Goal: Task Accomplishment & Management: Complete application form

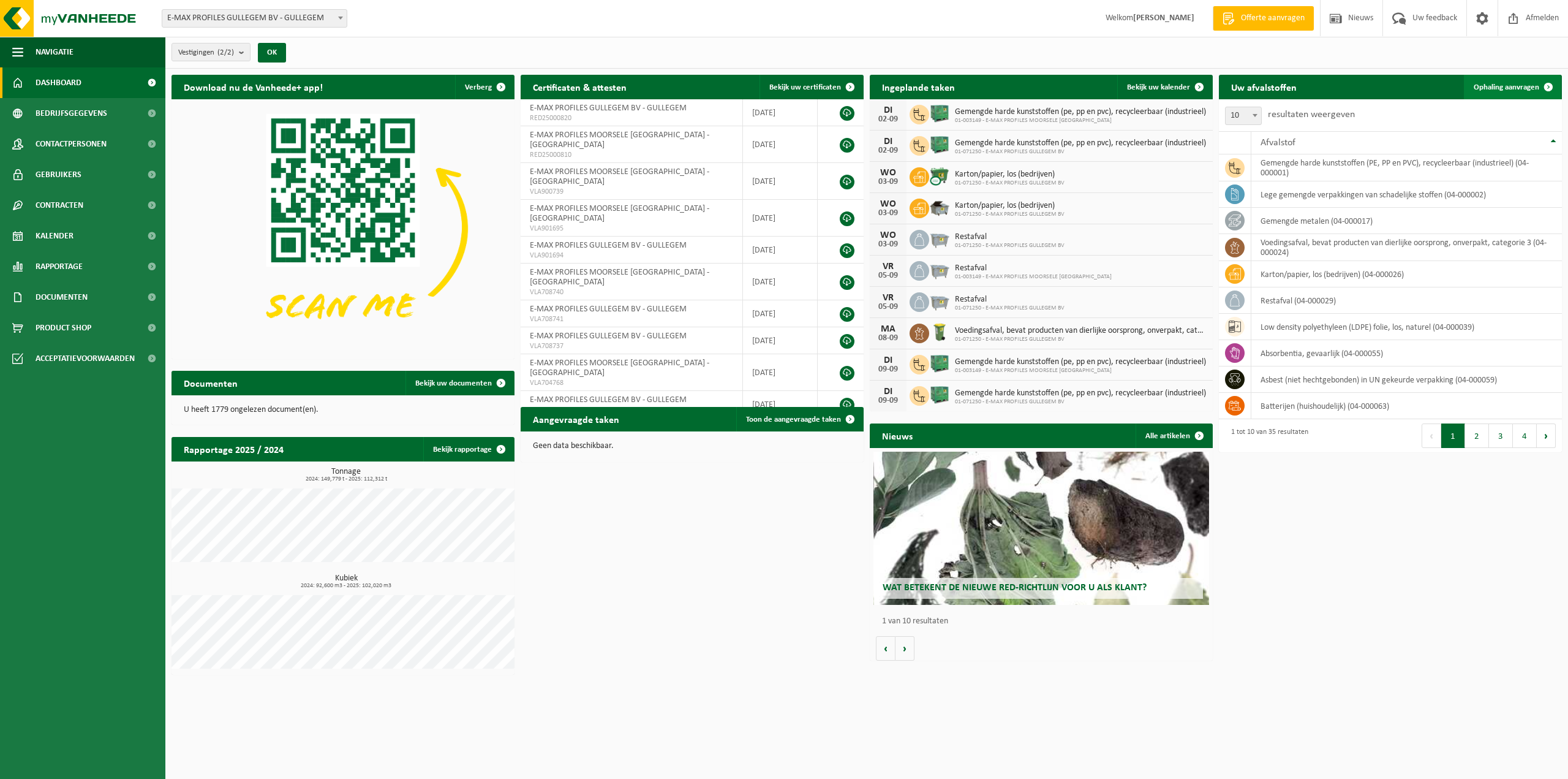
click at [1511, 87] on span "Ophaling aanvragen" at bounding box center [1507, 87] width 66 height 8
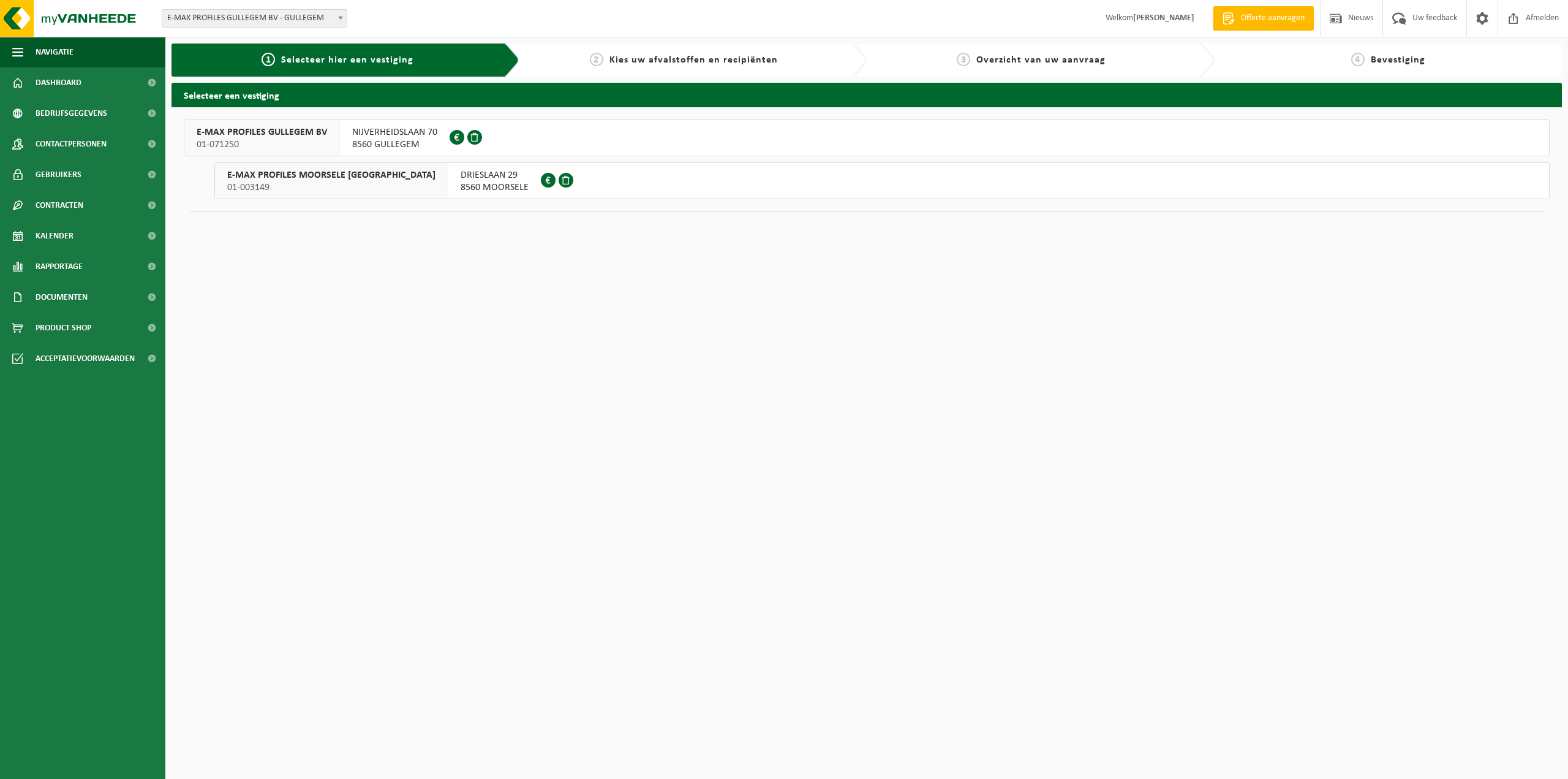
click at [372, 131] on span "NIJVERHEIDSLAAN 70" at bounding box center [395, 132] width 85 height 12
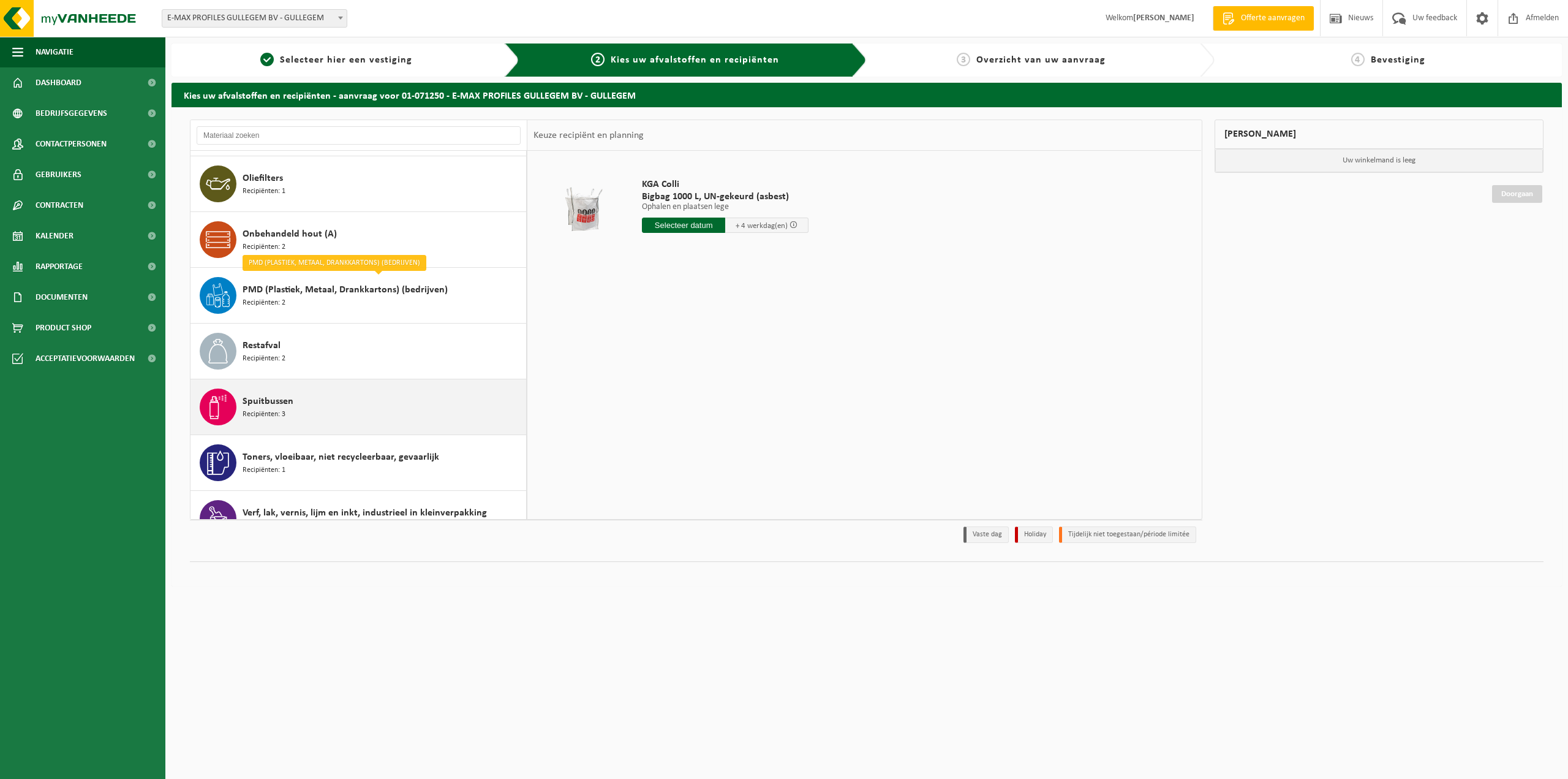
scroll to position [919, 0]
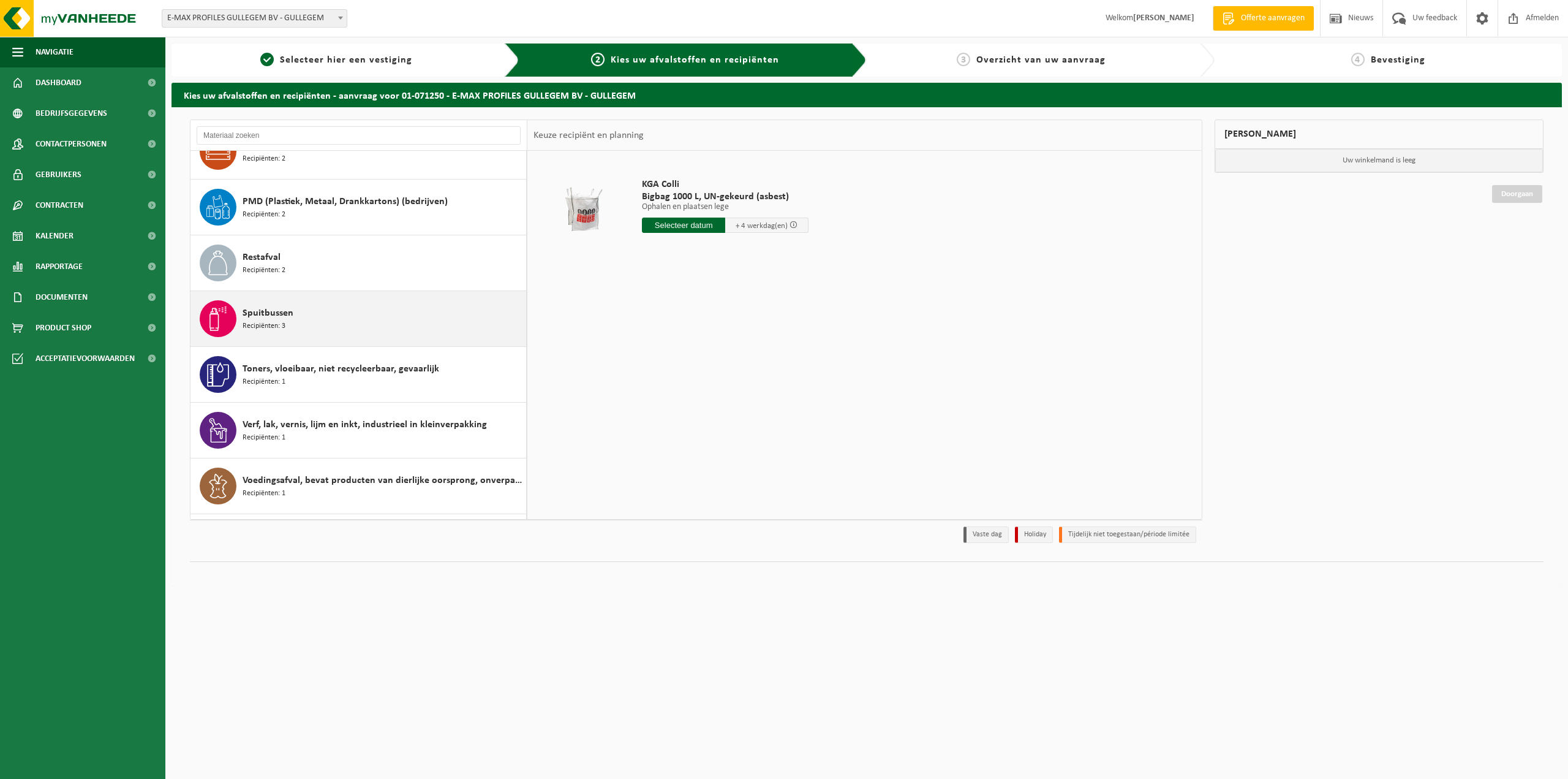
click at [273, 326] on span "Recipiënten: 3" at bounding box center [263, 326] width 43 height 12
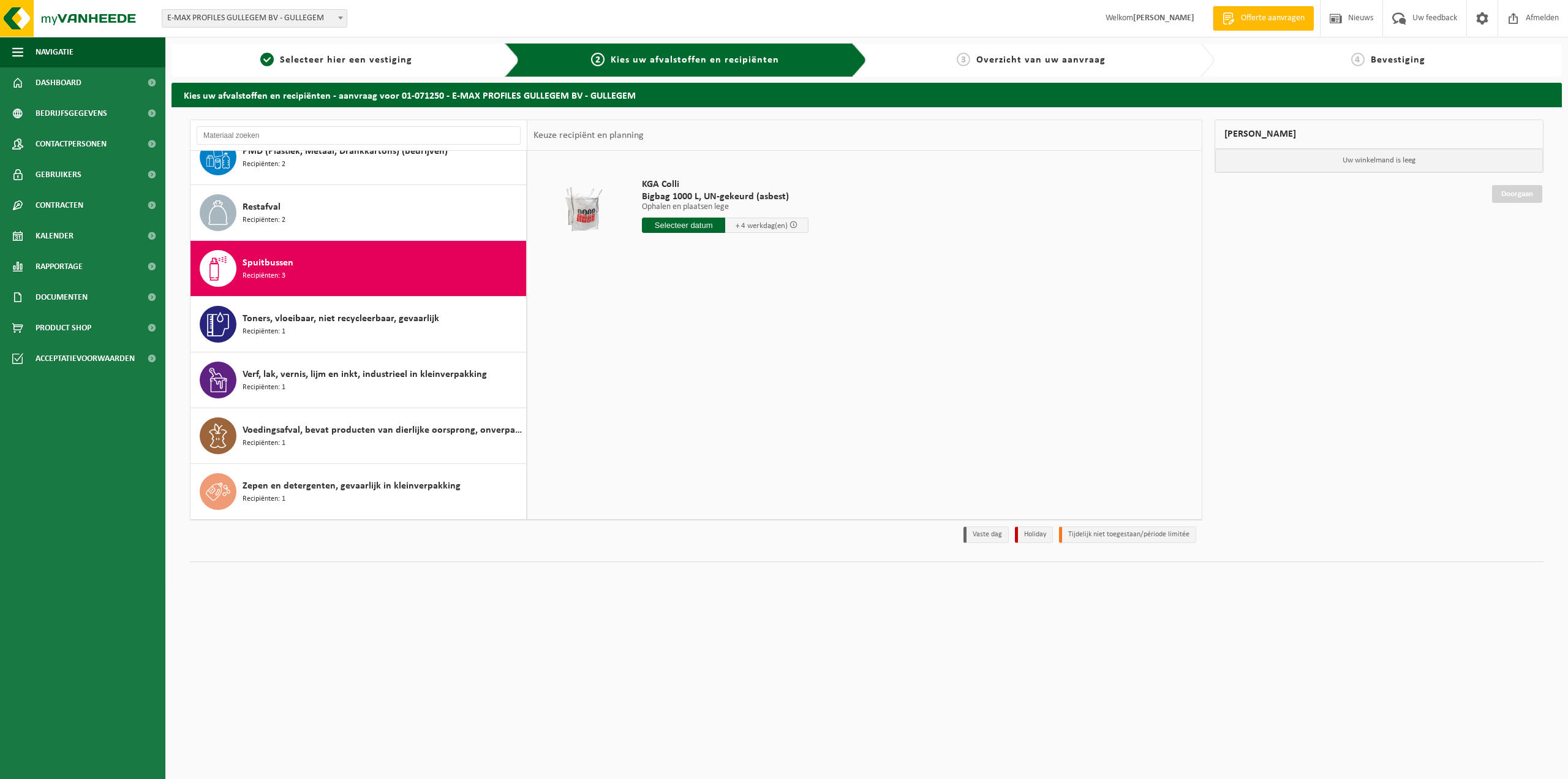
scroll to position [970, 0]
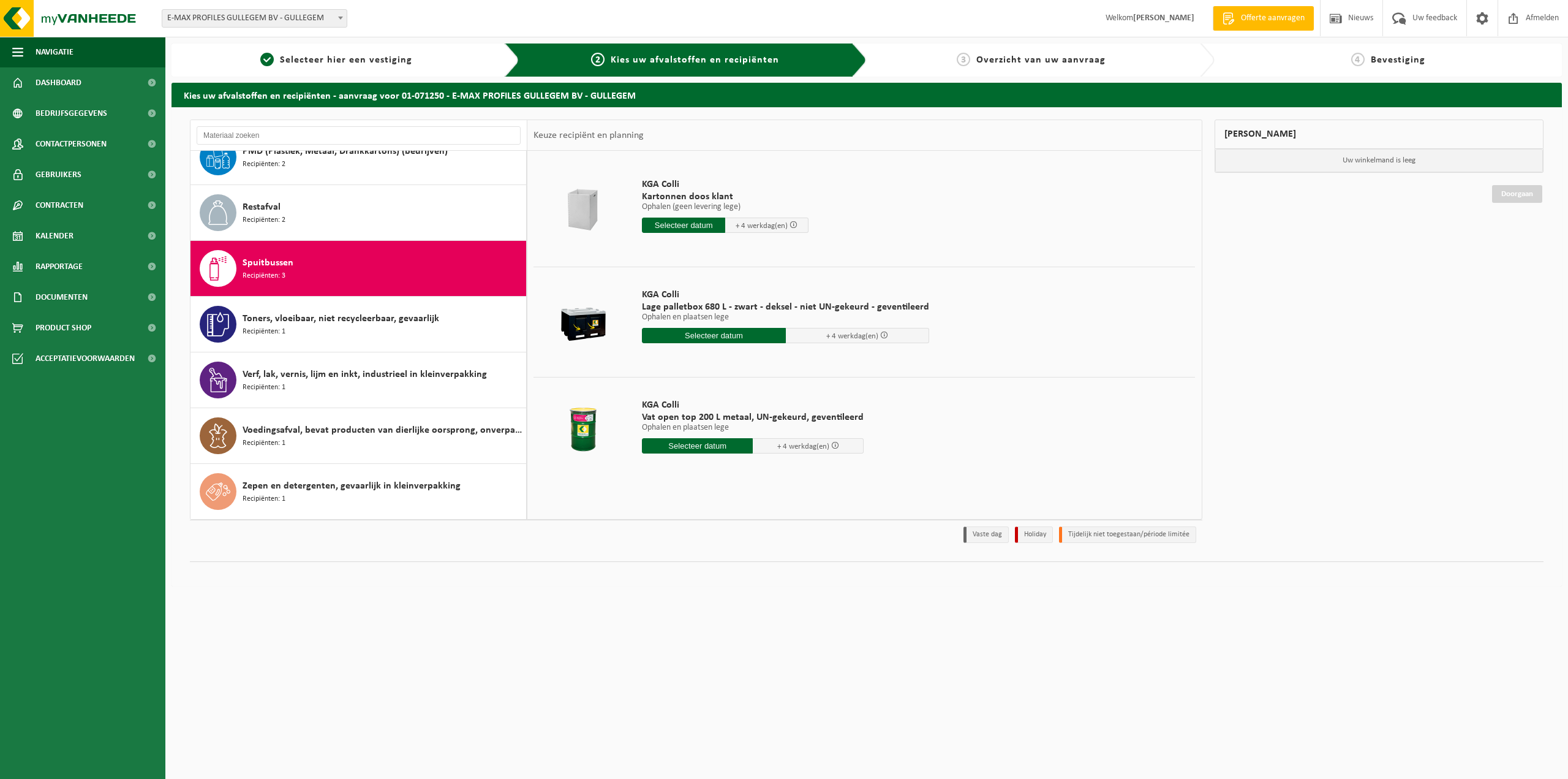
click at [591, 320] on div at bounding box center [583, 319] width 93 height 49
click at [687, 334] on input "text" at bounding box center [714, 335] width 144 height 15
click at [698, 406] on div "3" at bounding box center [696, 405] width 22 height 19
type input "Van 2025-09-03"
type input "2025-09-03"
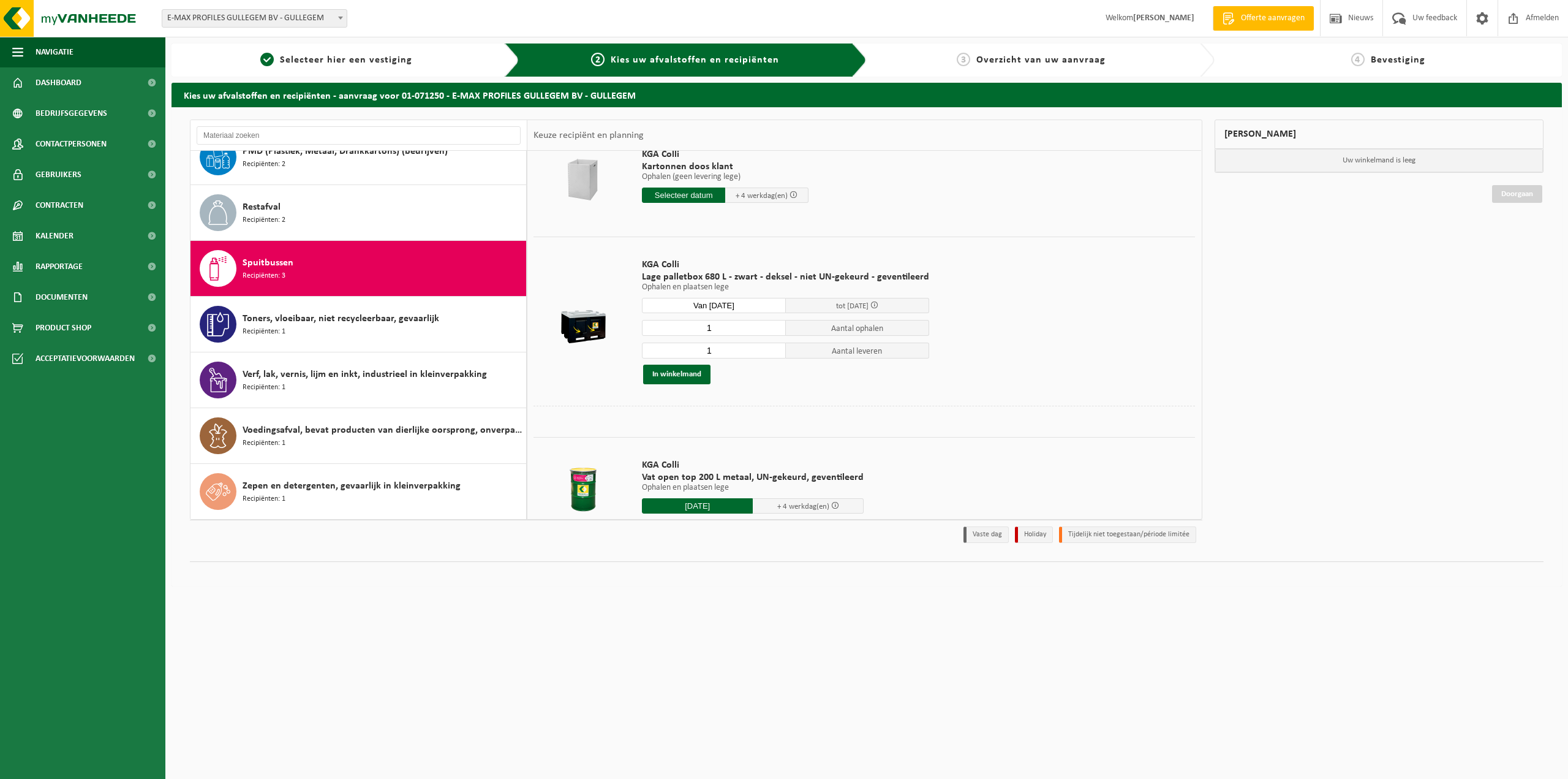
scroll to position [0, 0]
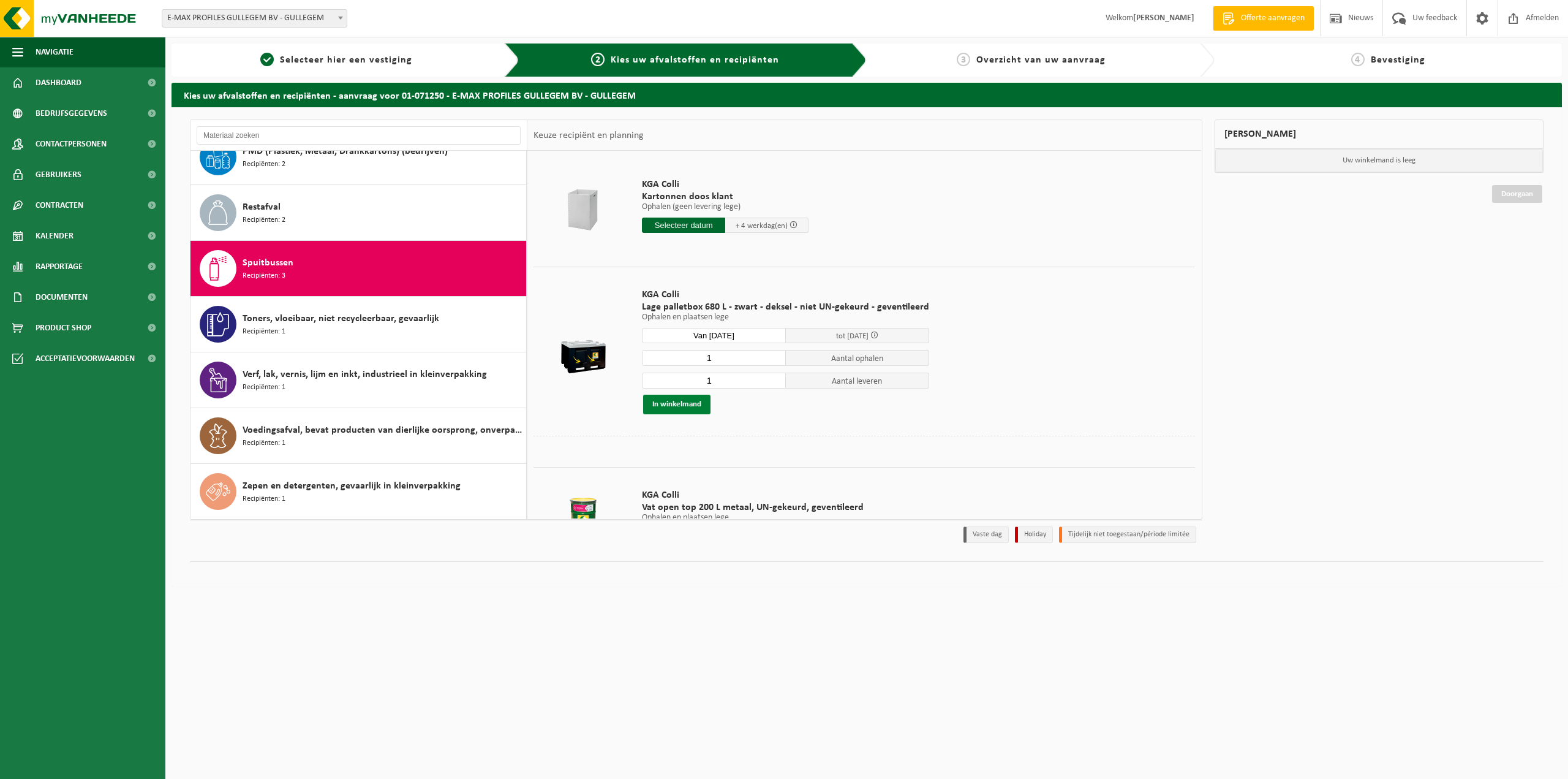
click at [690, 404] on button "In winkelmand" at bounding box center [676, 404] width 67 height 19
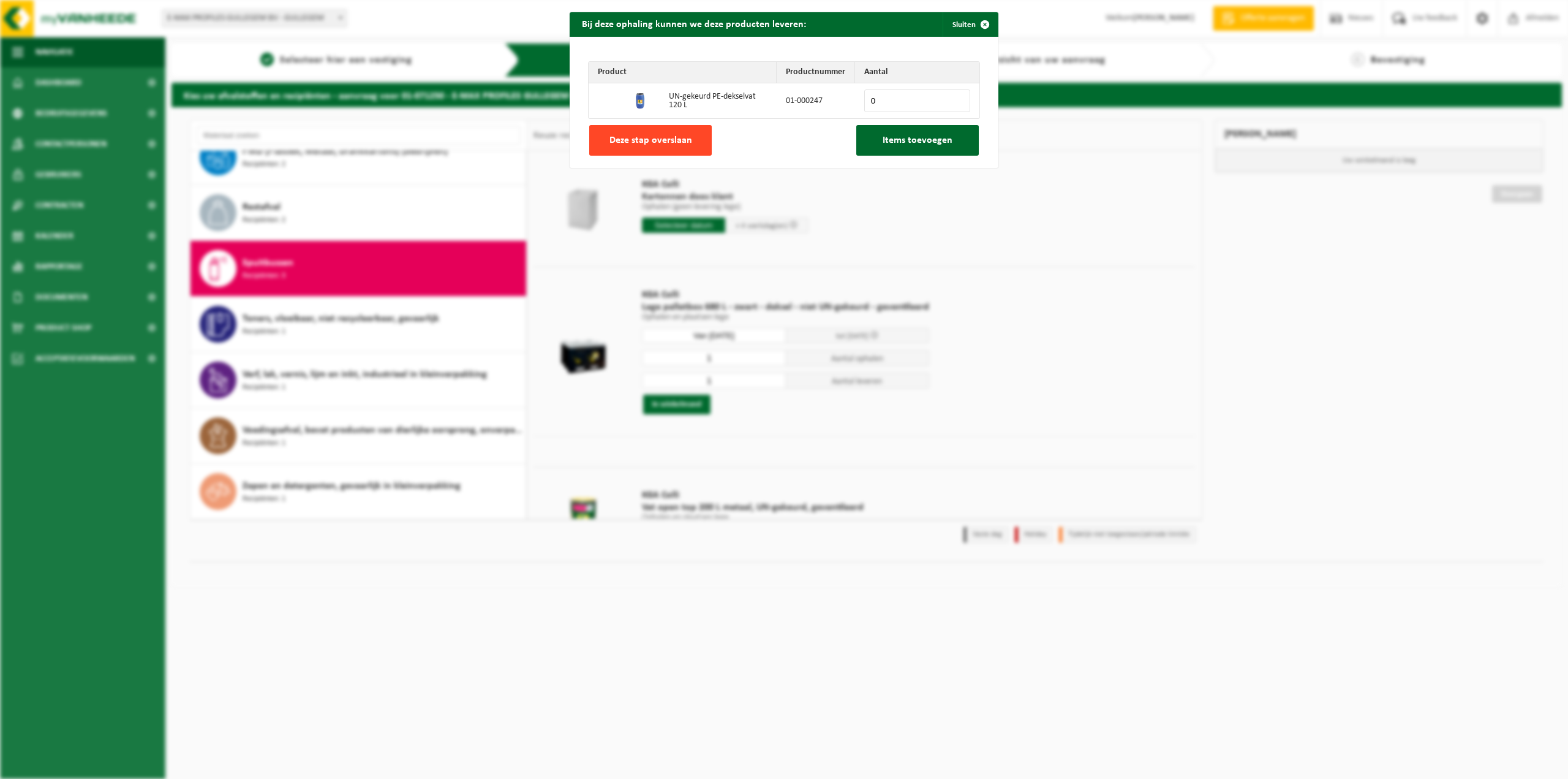
click at [617, 136] on span "Deze stap overslaan" at bounding box center [651, 141] width 83 height 10
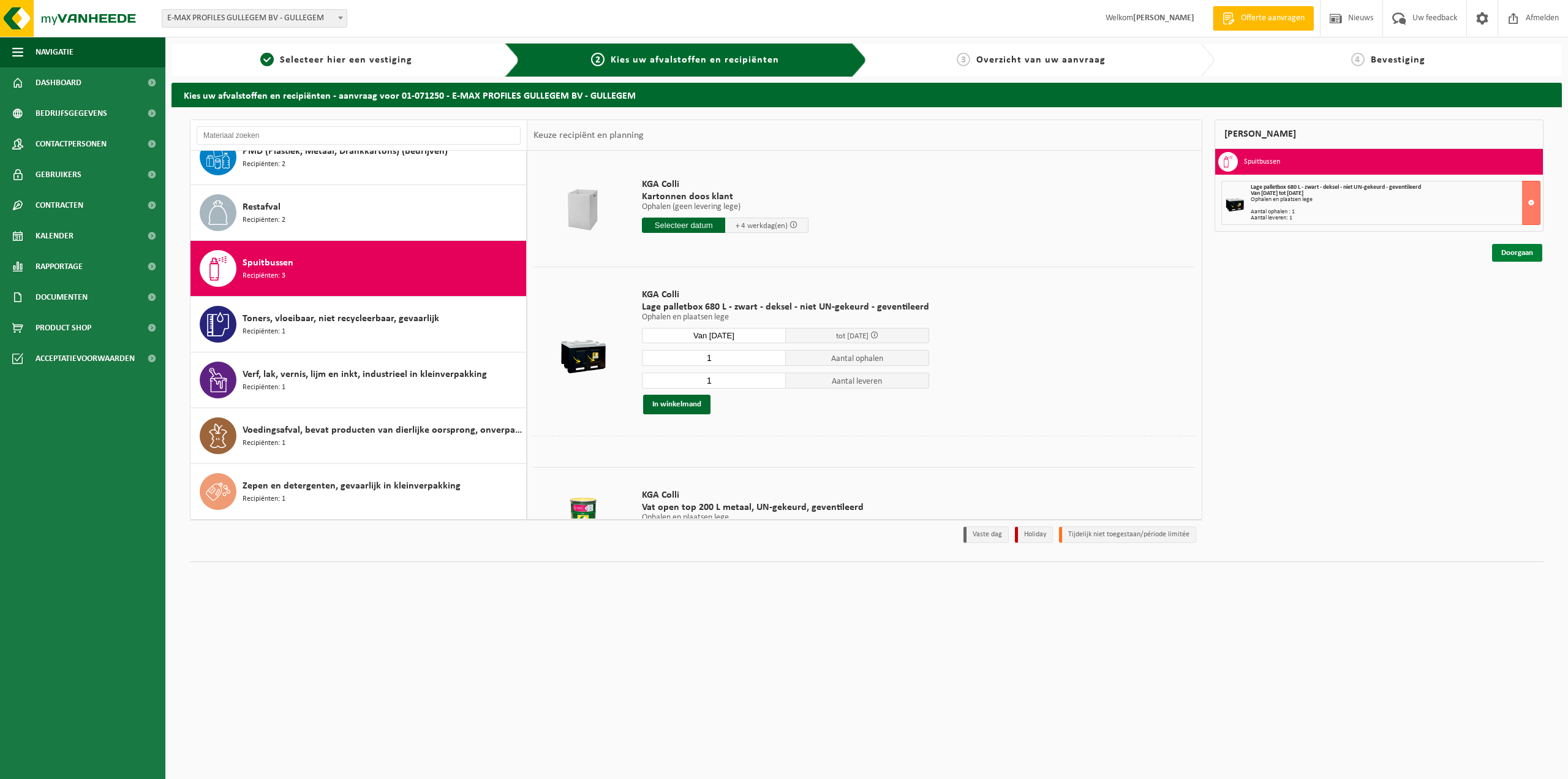
click at [1512, 253] on link "Doorgaan" at bounding box center [1517, 253] width 51 height 18
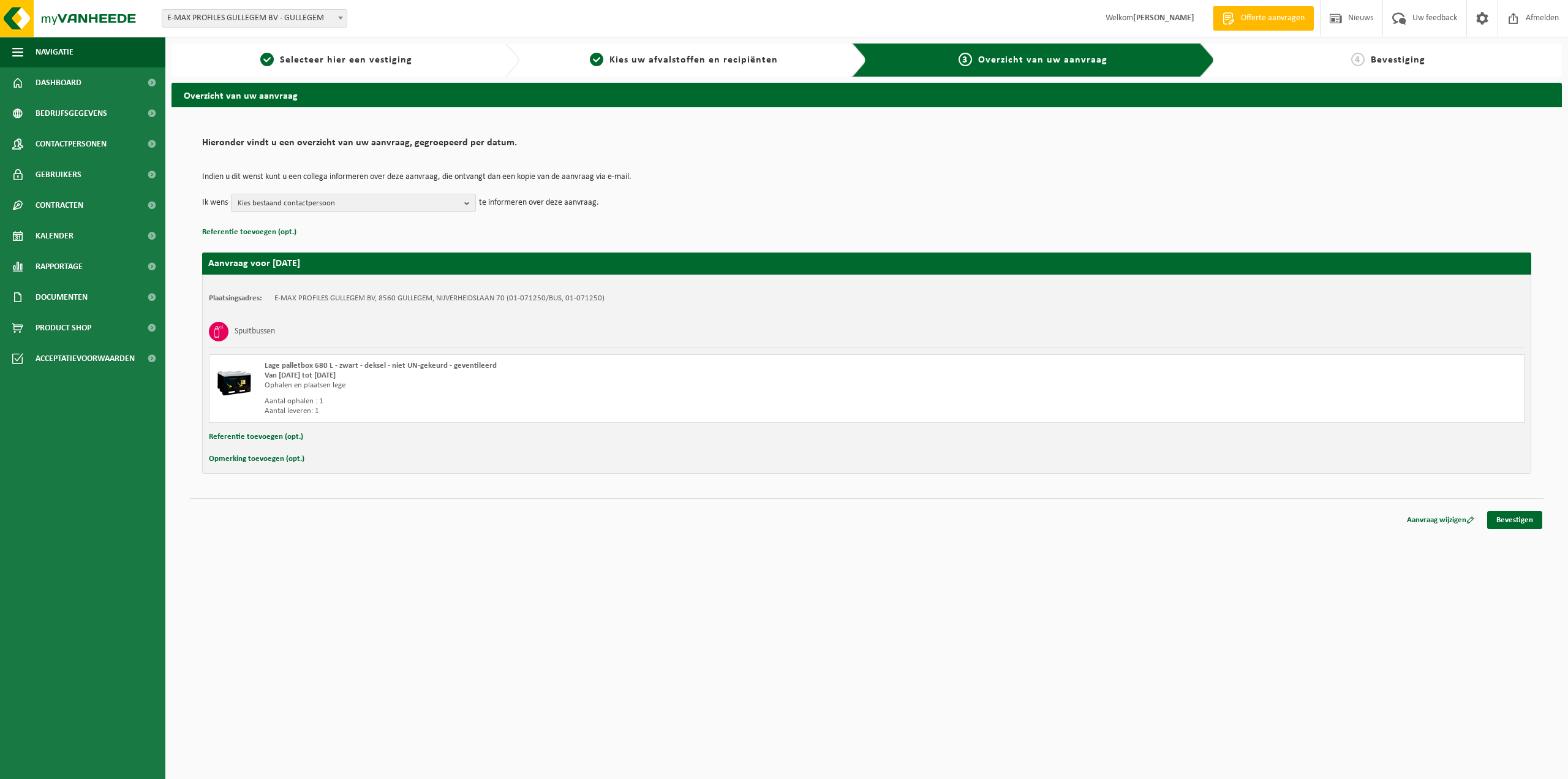
click at [257, 459] on button "Opmerking toevoegen (opt.)" at bounding box center [256, 459] width 95 height 16
click at [299, 461] on input "text" at bounding box center [890, 460] width 1243 height 18
click at [408, 461] on input "staat nabij de toilletten (ingang deur n° 0" at bounding box center [890, 460] width 1243 height 18
click at [350, 457] on input "staat nabij de toilletten (ingang deur n° 0)" at bounding box center [890, 460] width 1243 height 18
type input "staat nabij de toilletten/ Die shop (ingang deur n° 0)"
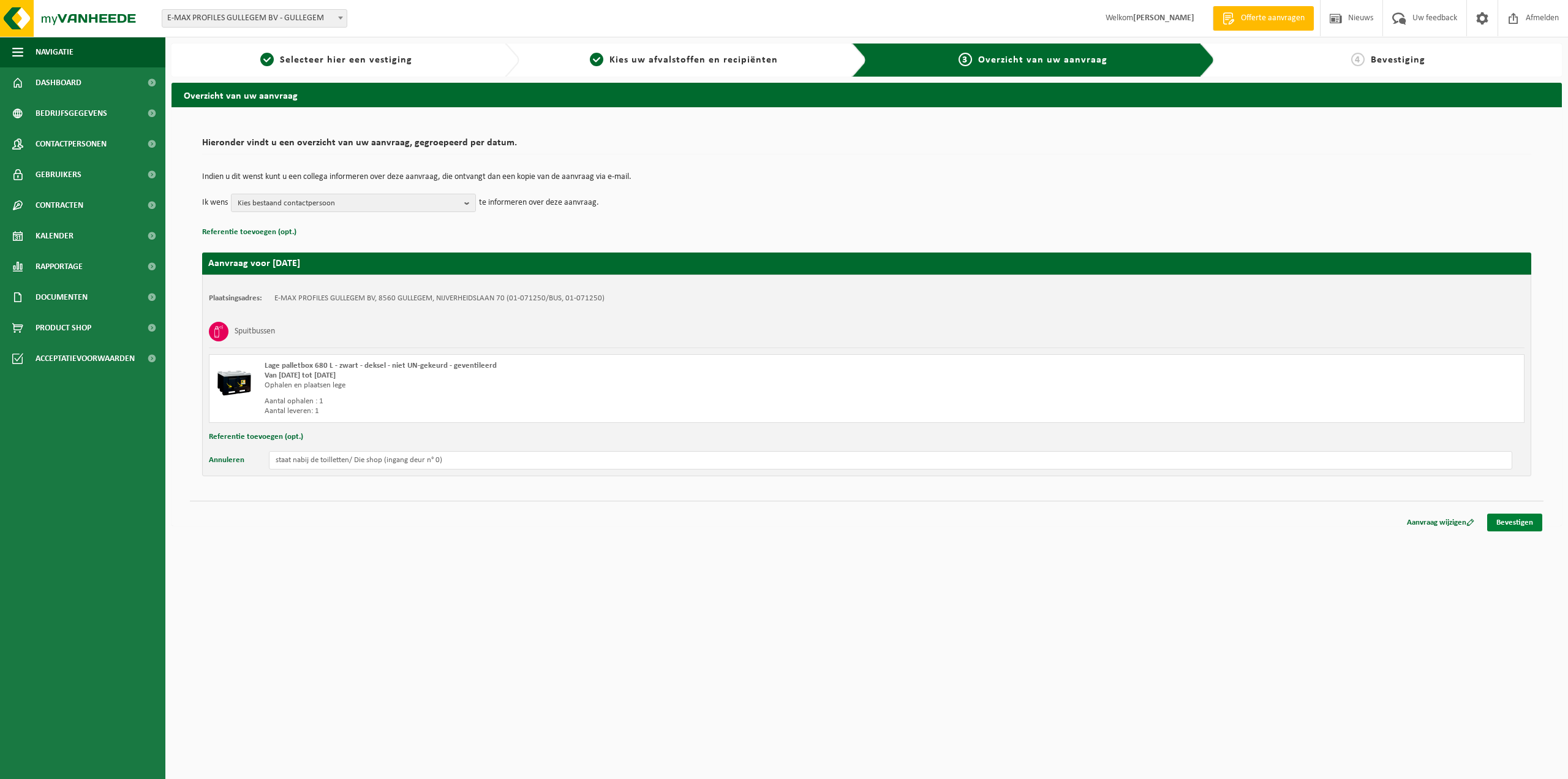
click at [1525, 519] on link "Bevestigen" at bounding box center [1515, 522] width 55 height 18
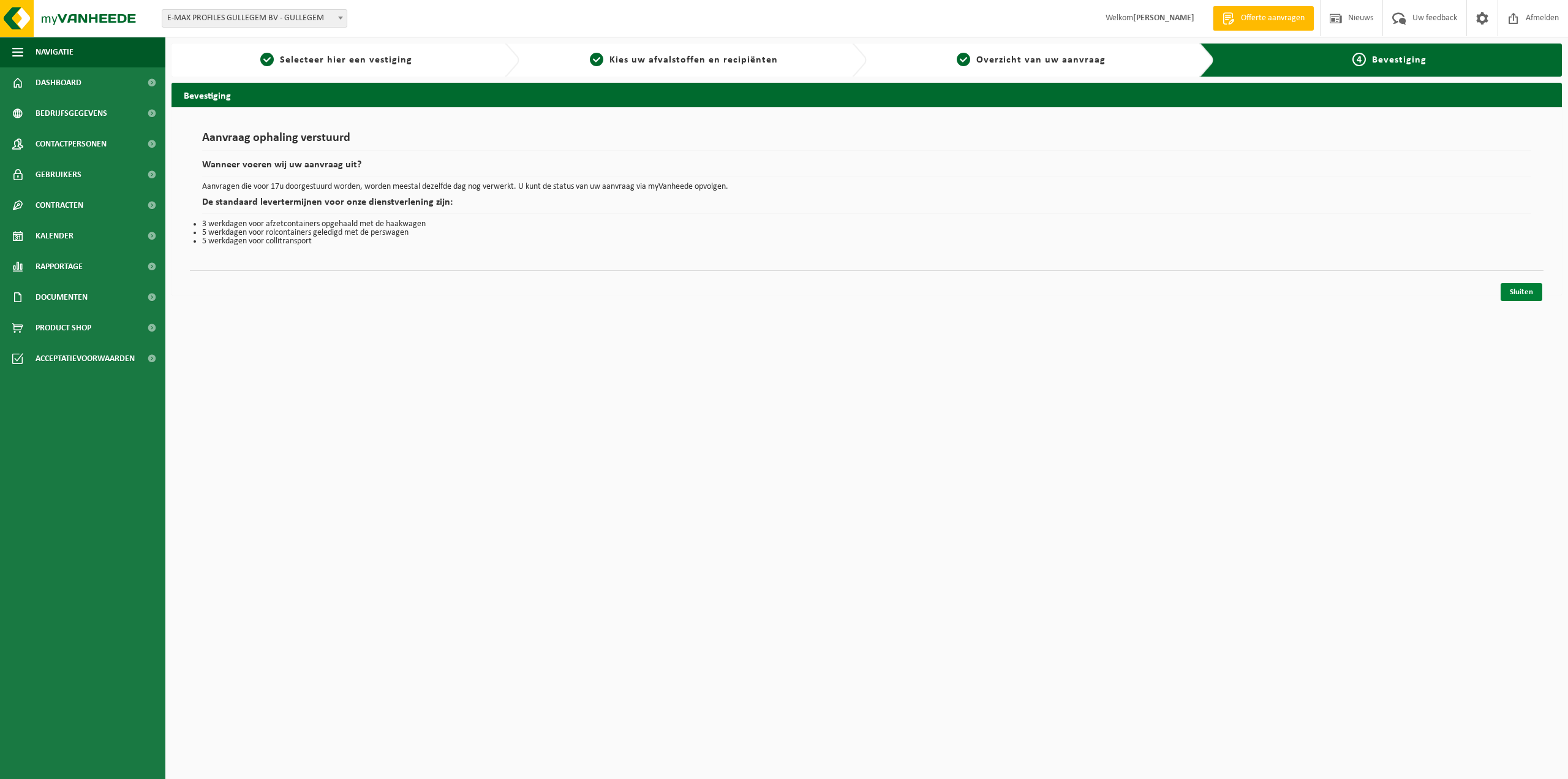
click at [1520, 292] on link "Sluiten" at bounding box center [1522, 292] width 42 height 18
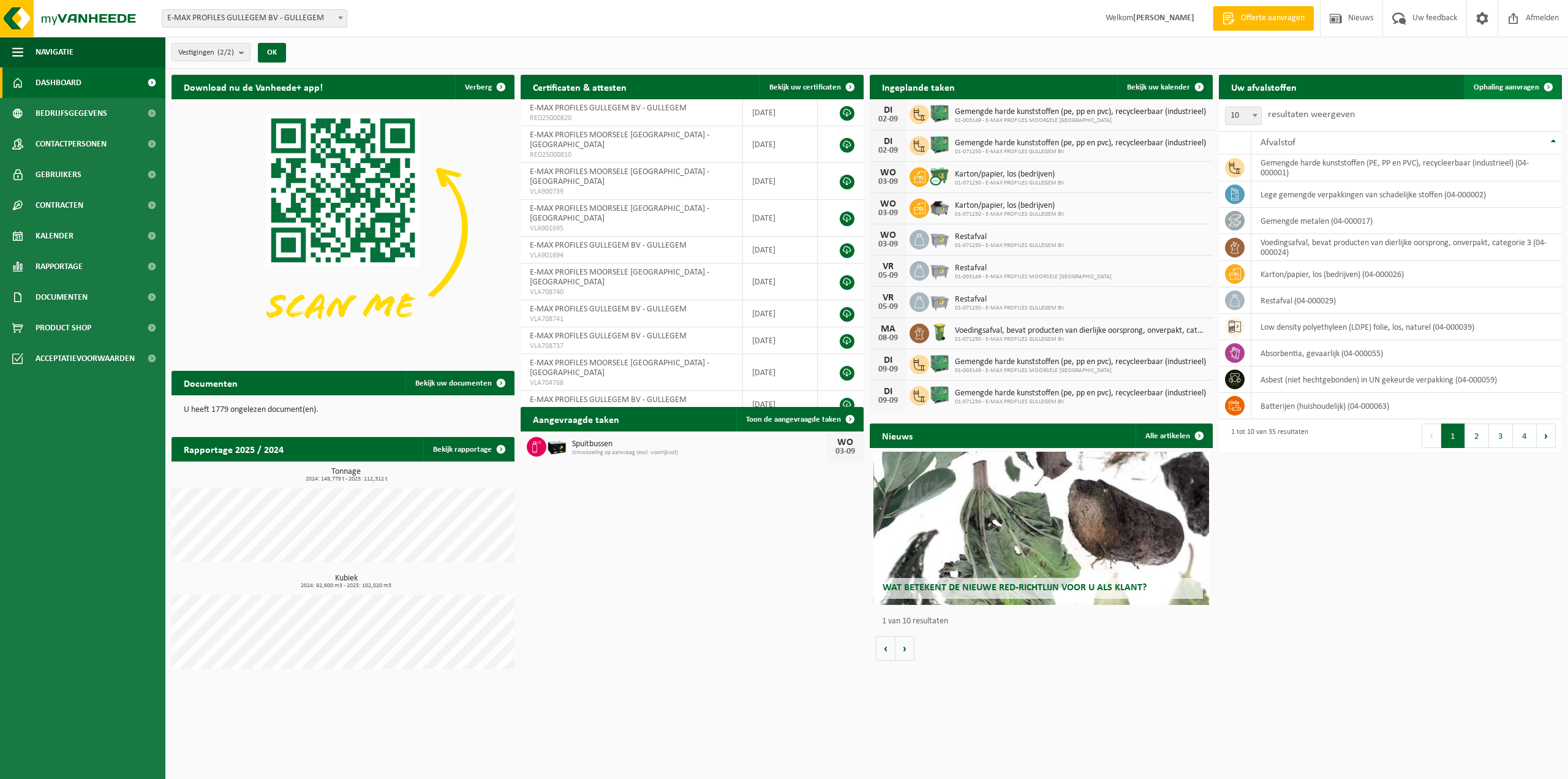
click at [1508, 87] on span "Ophaling aanvragen" at bounding box center [1507, 87] width 66 height 8
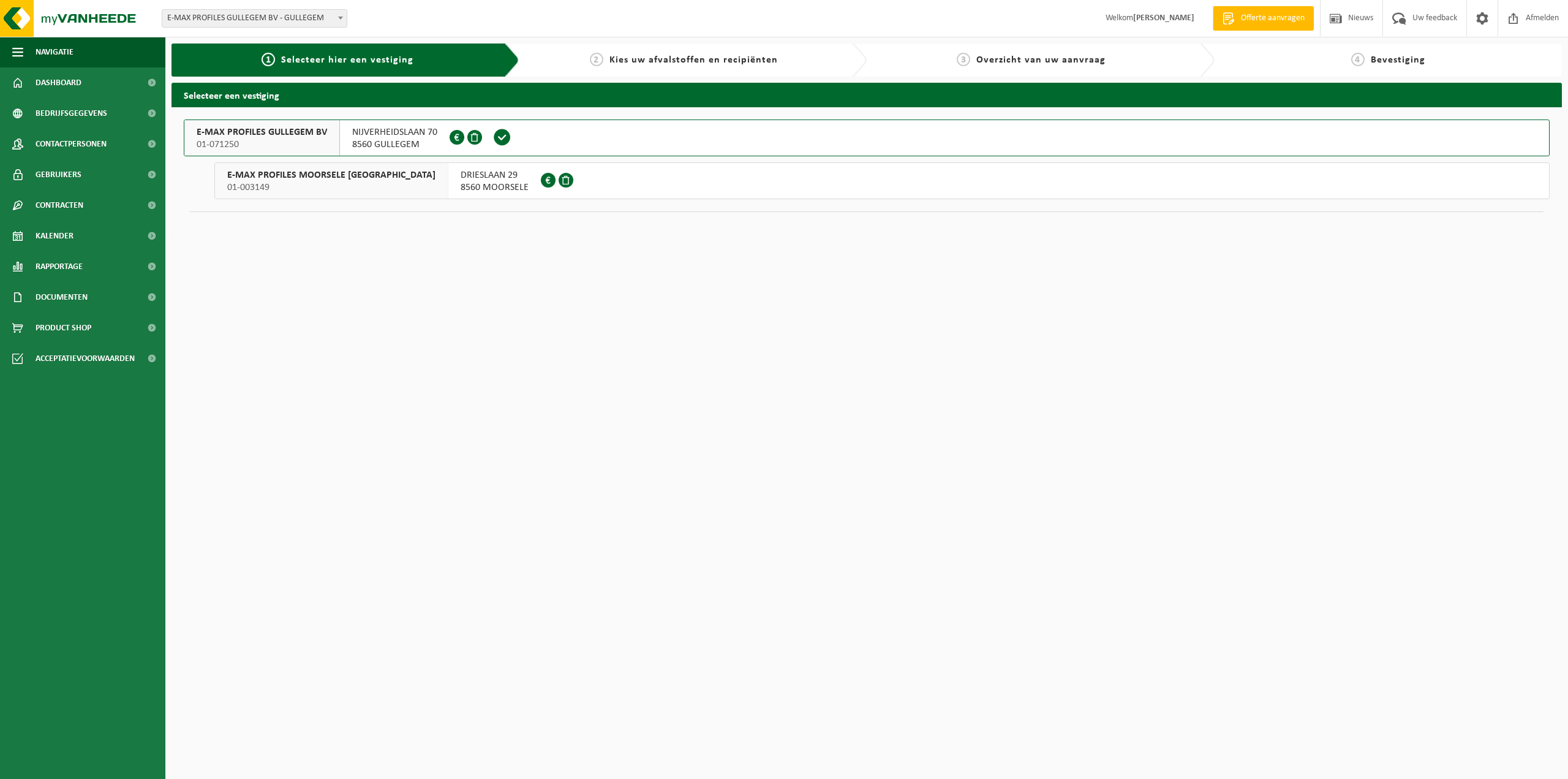
click at [391, 139] on span "8560 GULLEGEM" at bounding box center [395, 144] width 85 height 12
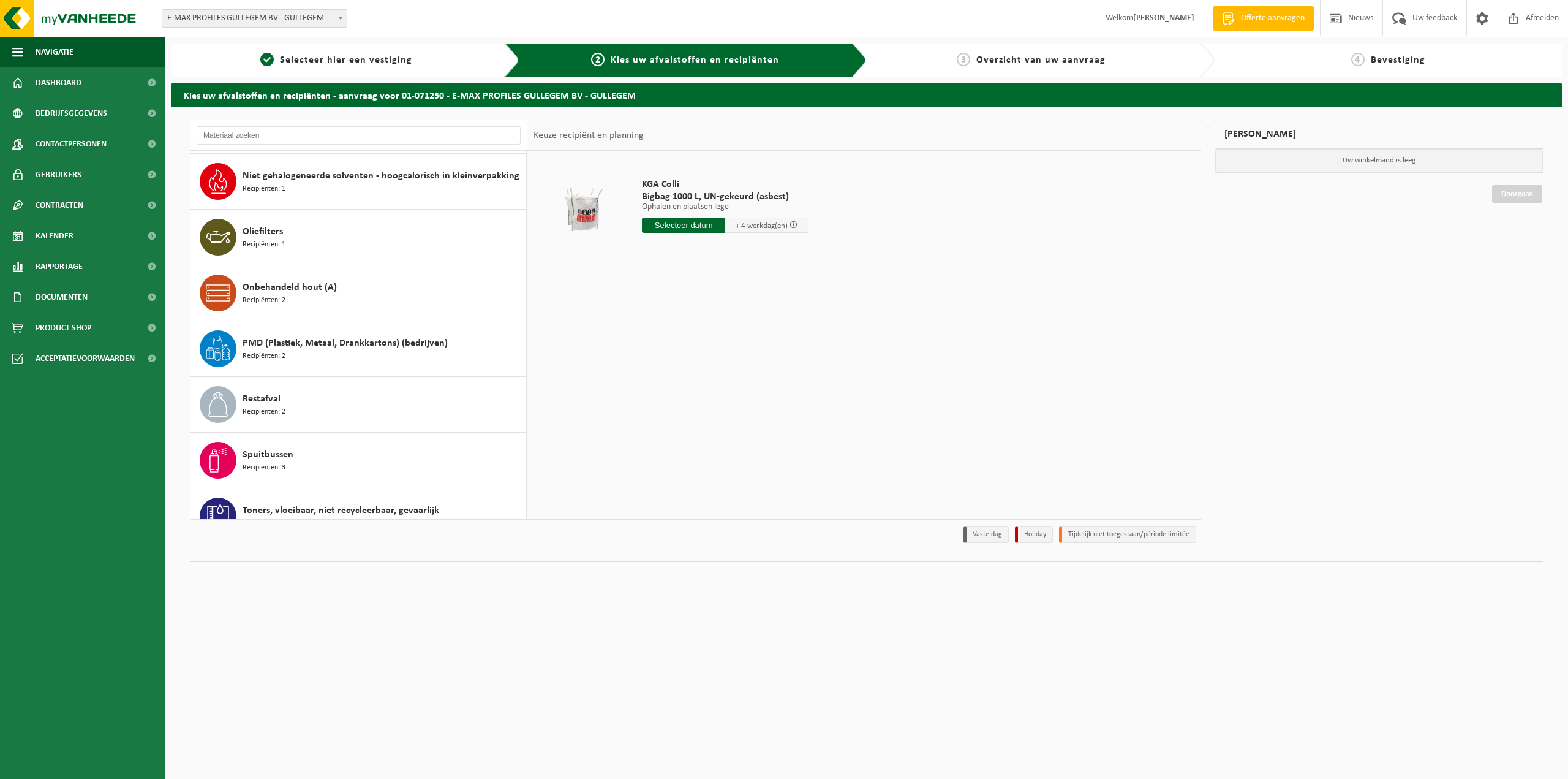
scroll to position [797, 0]
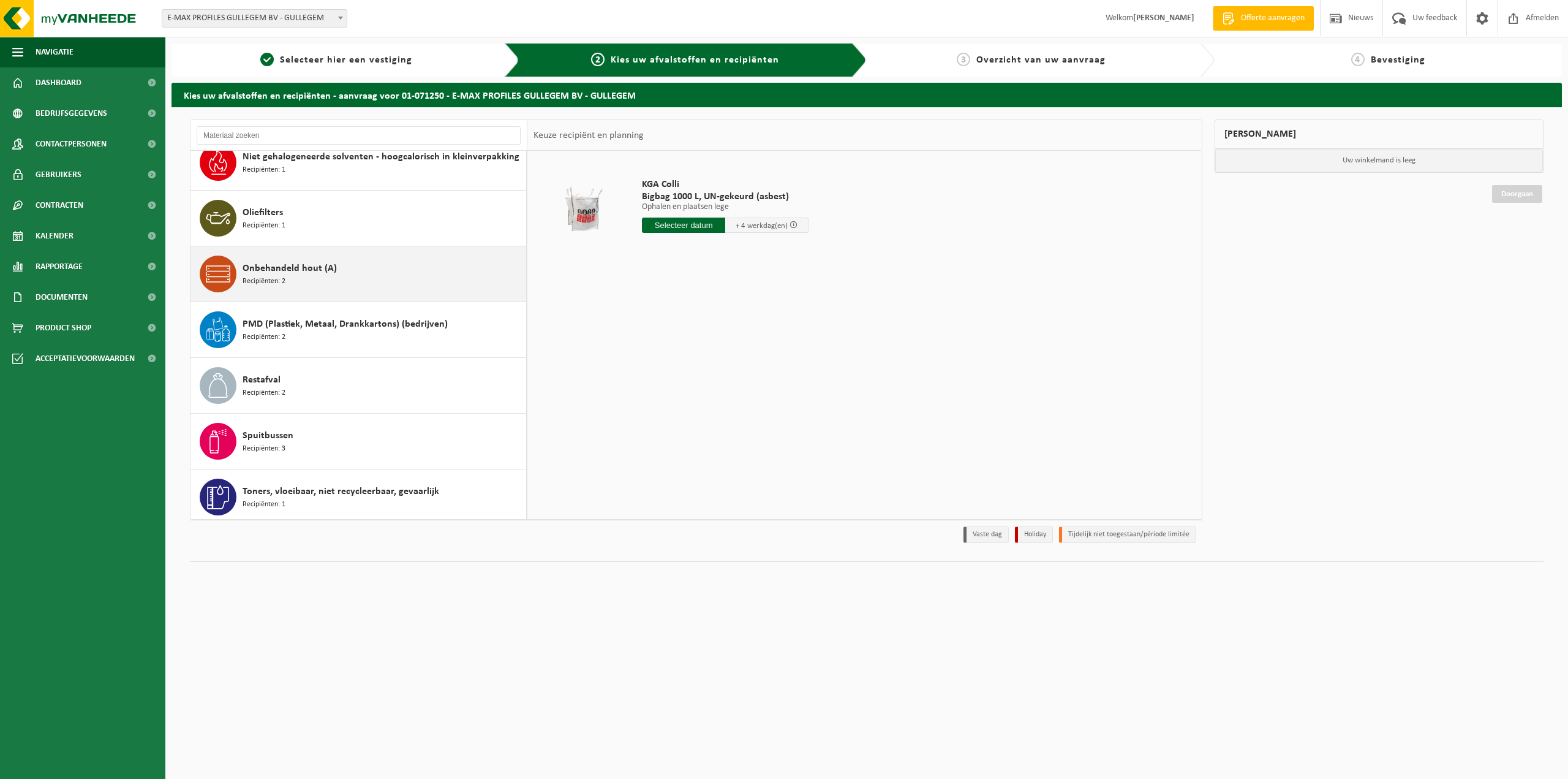
click at [281, 272] on span "Onbehandeld hout (A)" at bounding box center [289, 269] width 95 height 14
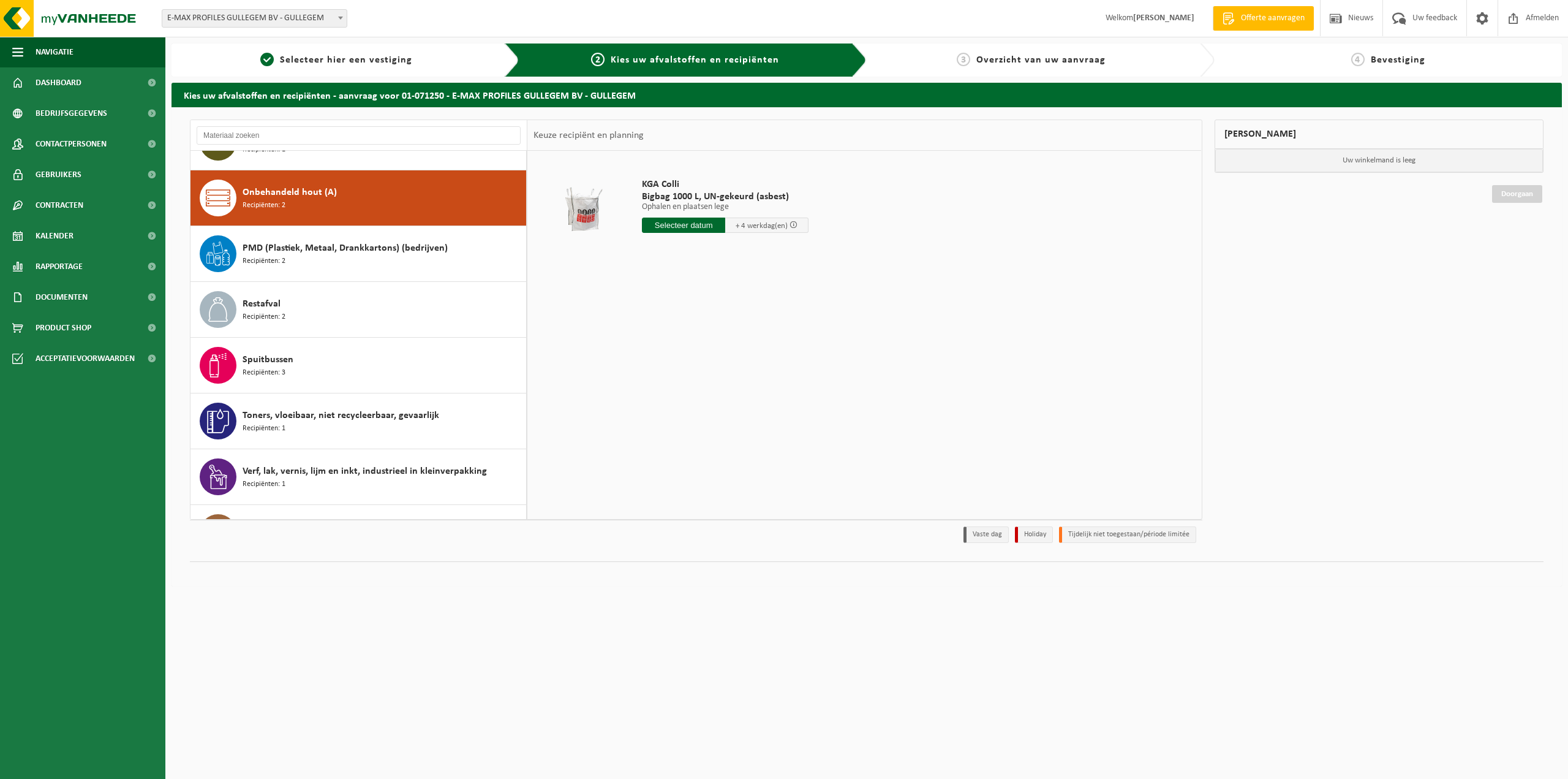
scroll to position [892, 0]
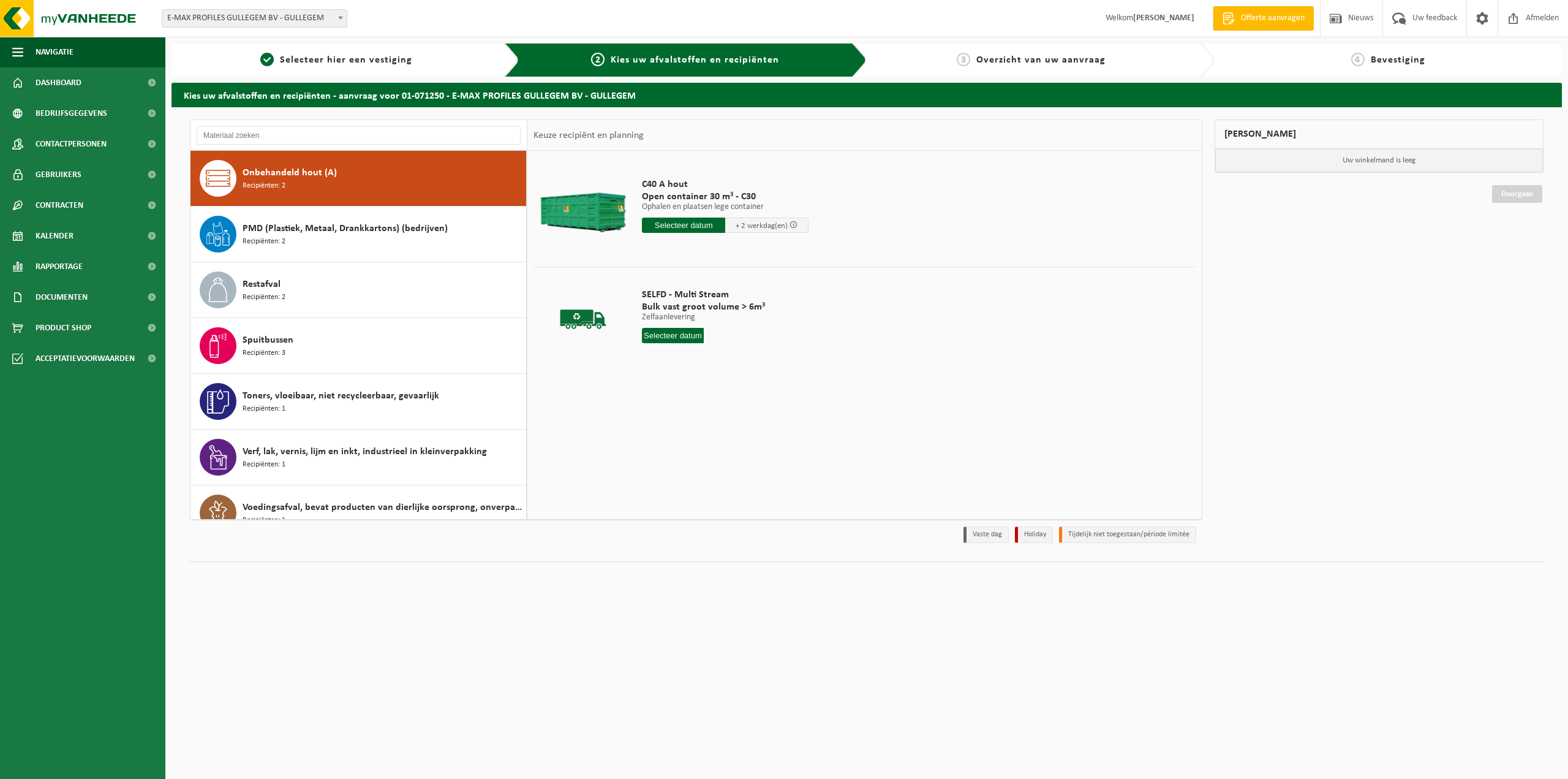
click at [683, 223] on input "text" at bounding box center [683, 225] width 83 height 15
click at [696, 294] on div "3" at bounding box center [696, 295] width 22 height 19
type input "Van 2025-09-03"
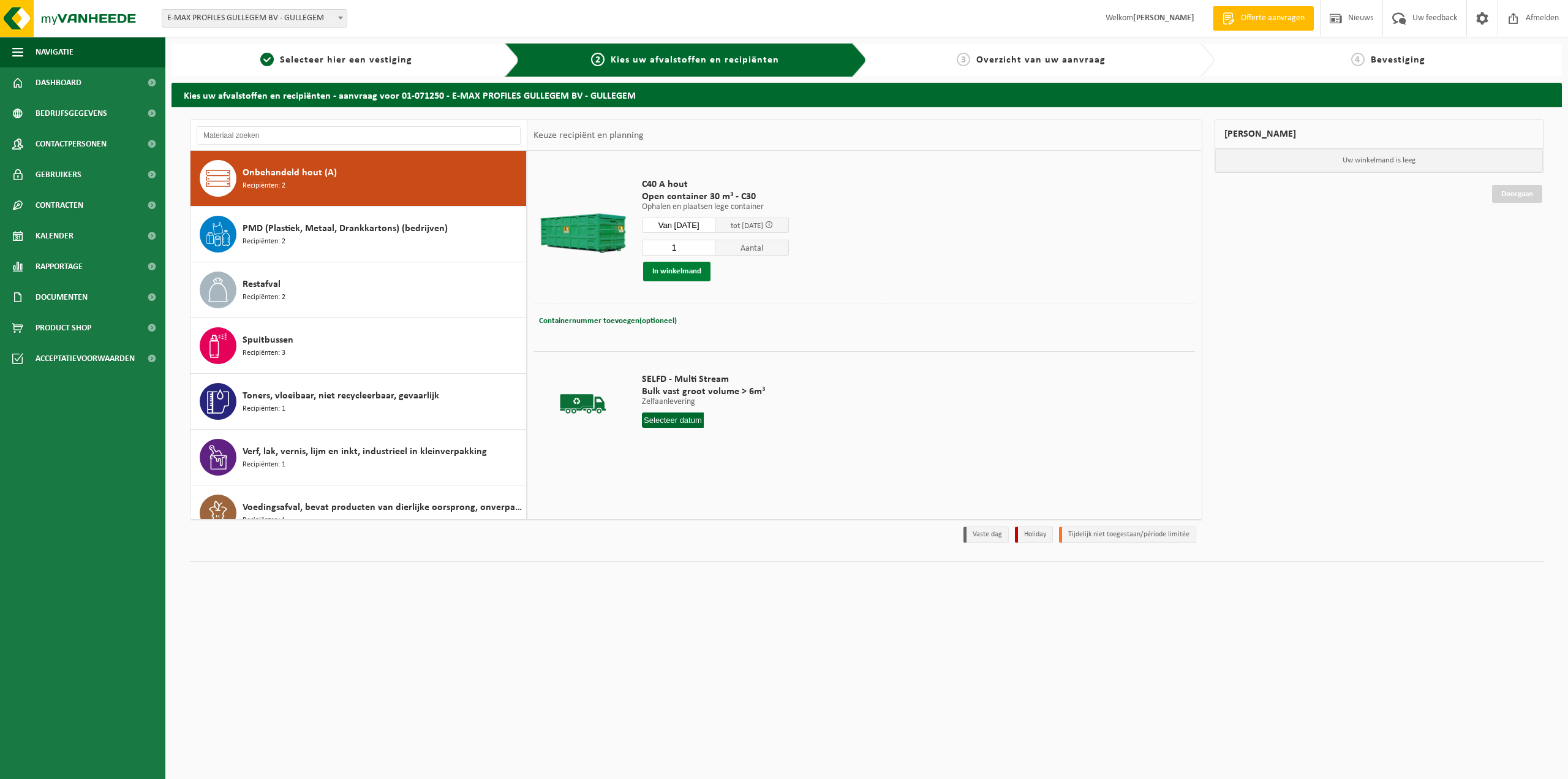
click at [694, 273] on button "In winkelmand" at bounding box center [676, 271] width 67 height 19
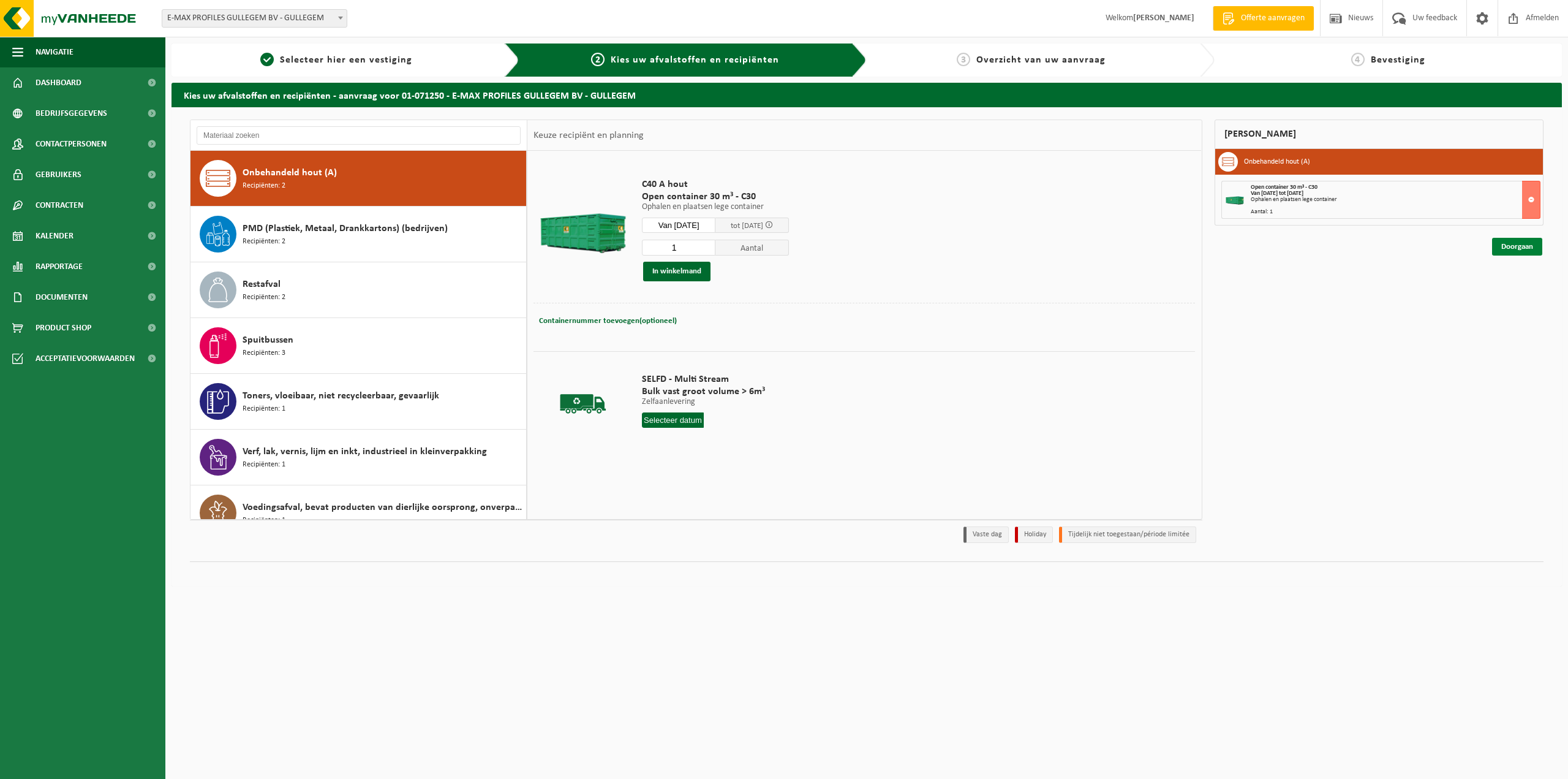
click at [1521, 248] on link "Doorgaan" at bounding box center [1517, 246] width 51 height 18
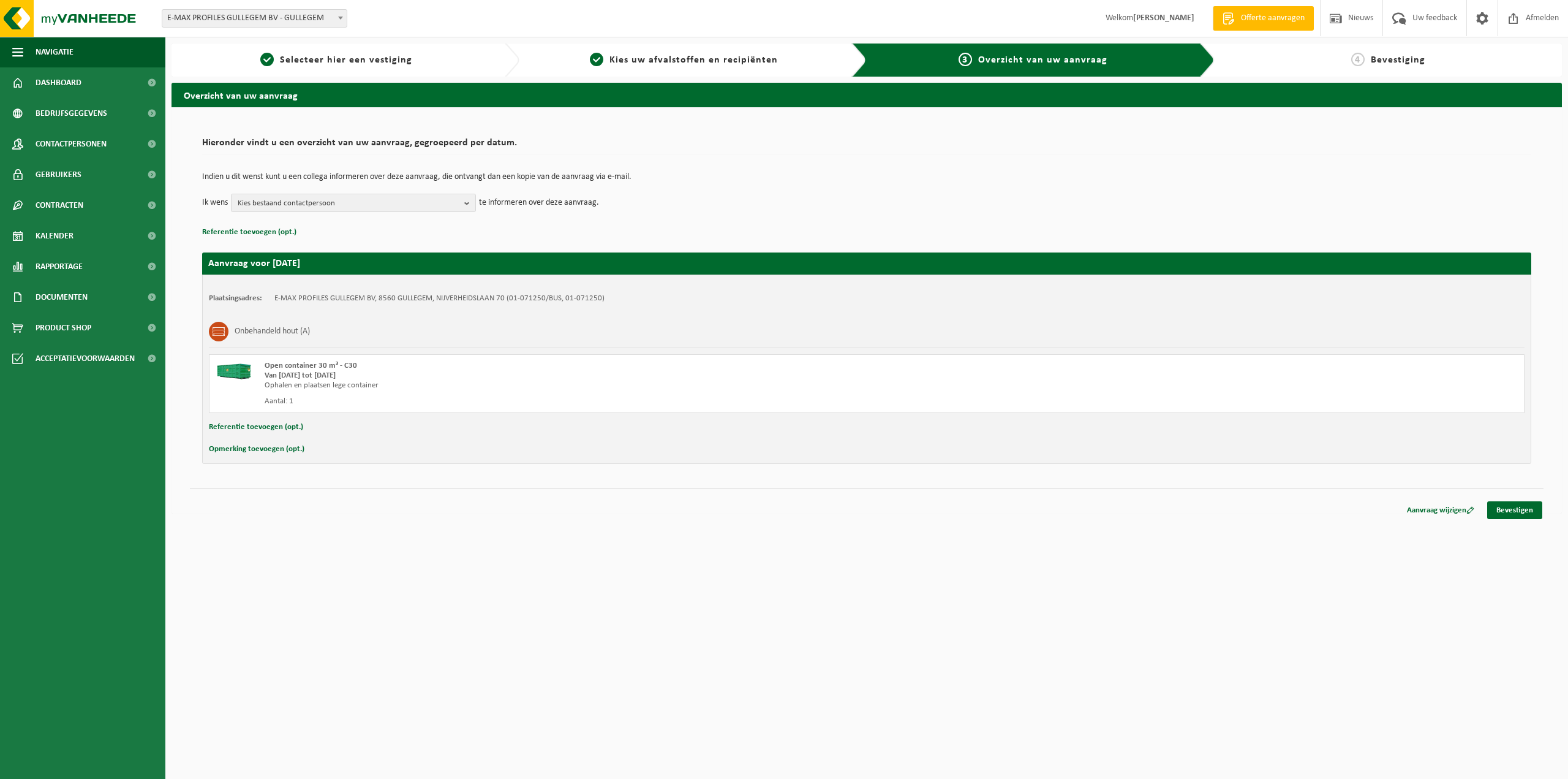
click at [320, 432] on div "Referentie toevoegen (opt.)" at bounding box center [867, 427] width 1316 height 16
click at [266, 427] on button "Referentie toevoegen (opt.)" at bounding box center [255, 427] width 95 height 16
click at [378, 429] on input "text" at bounding box center [890, 428] width 1243 height 18
type input "container C30-1075"
click at [265, 451] on button "Opmerking toevoegen (opt.)" at bounding box center [256, 452] width 95 height 16
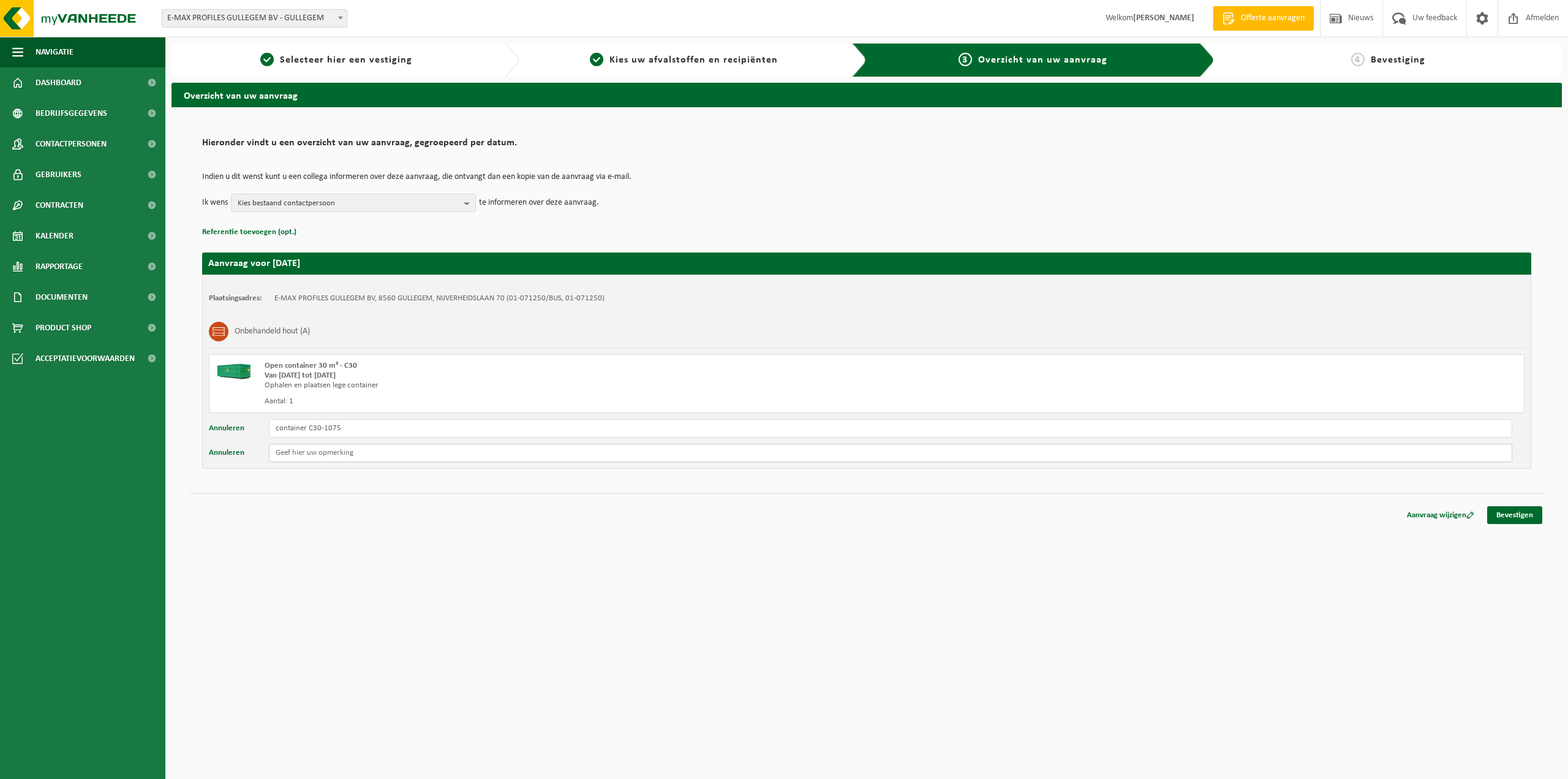
click at [387, 460] on input "text" at bounding box center [890, 453] width 1243 height 18
type input "Staat tegenover poort 1"
click at [1505, 516] on link "Bevestigen" at bounding box center [1515, 515] width 55 height 18
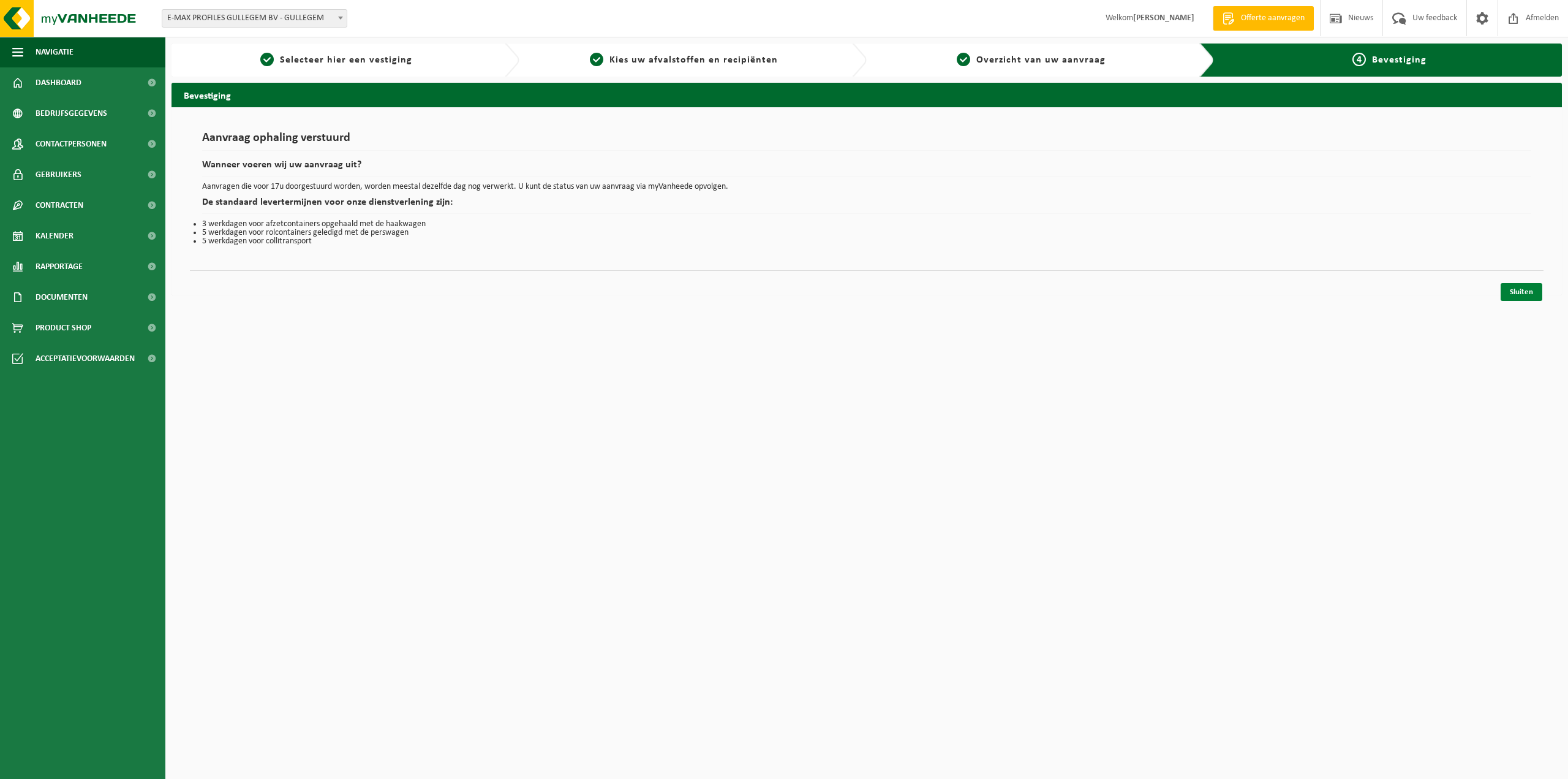
click at [1507, 290] on link "Sluiten" at bounding box center [1522, 292] width 42 height 18
